Goal: Obtain resource: Download file/media

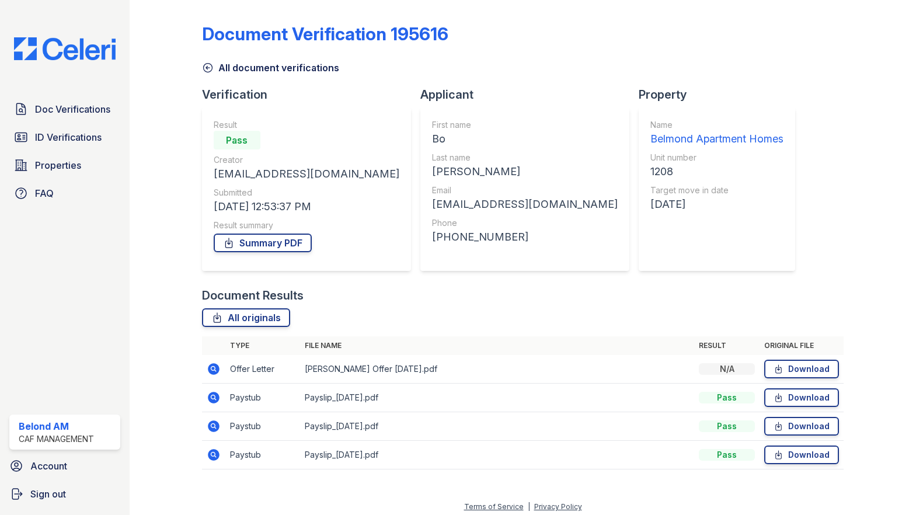
scroll to position [6, 0]
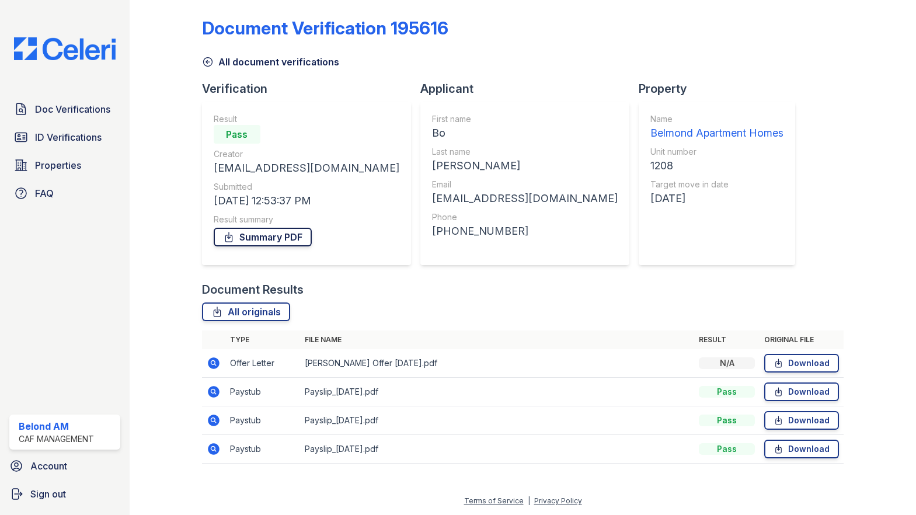
click at [298, 238] on link "Summary PDF" at bounding box center [263, 237] width 98 height 19
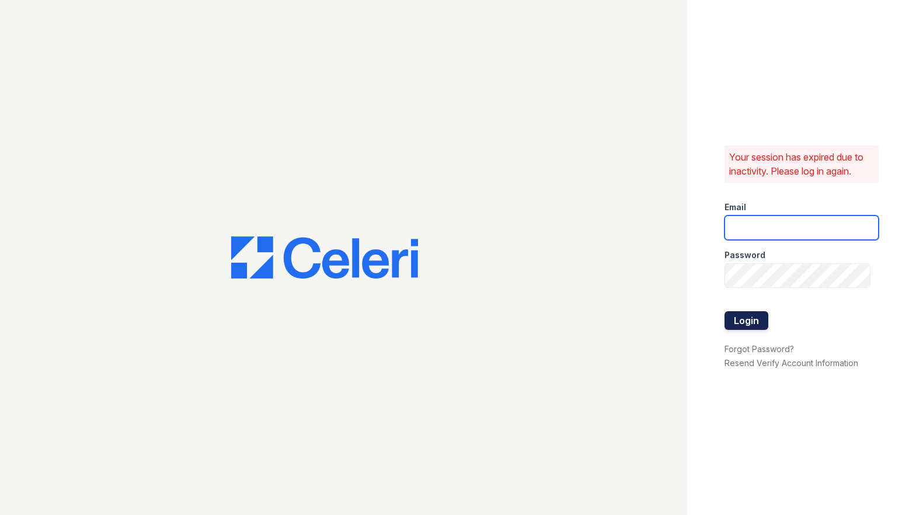
type input "belmond.am@cafmanagement.com"
click at [744, 316] on button "Login" at bounding box center [747, 320] width 44 height 19
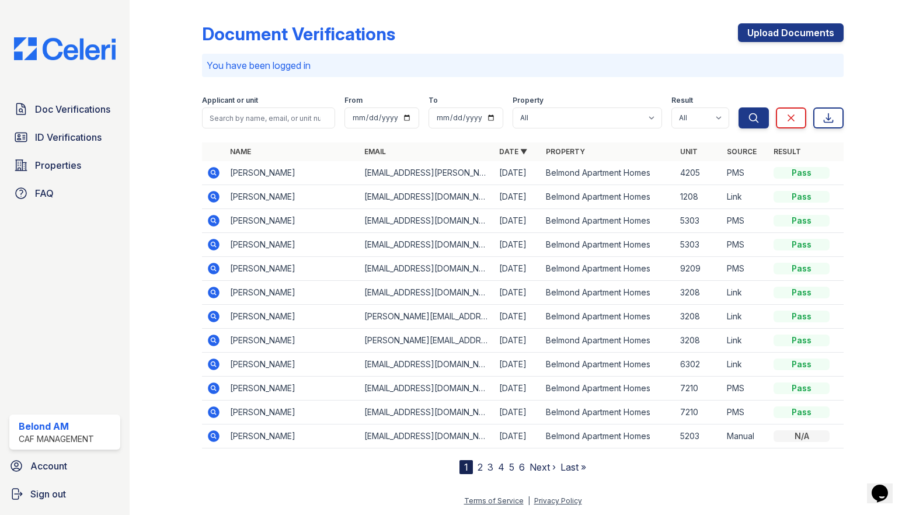
click at [210, 196] on icon at bounding box center [214, 197] width 12 height 12
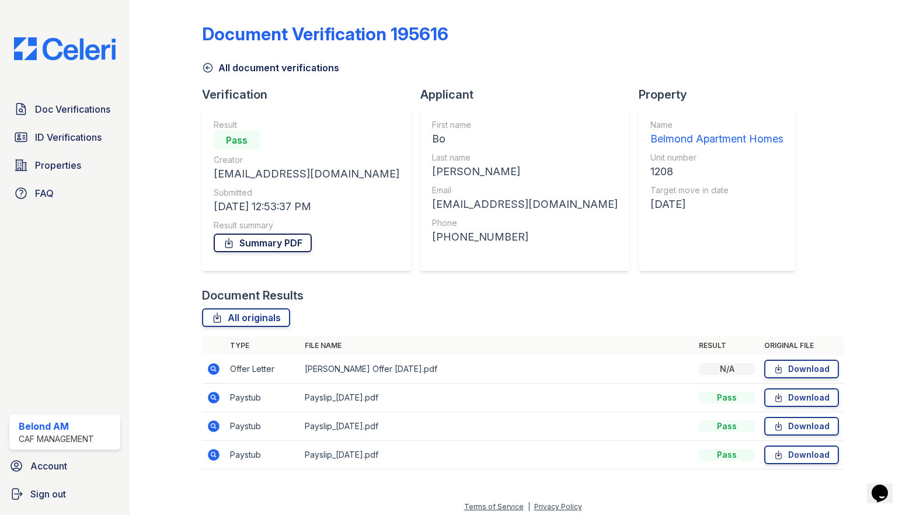
click at [281, 235] on link "Summary PDF" at bounding box center [263, 243] width 98 height 19
